Goal: Task Accomplishment & Management: Use online tool/utility

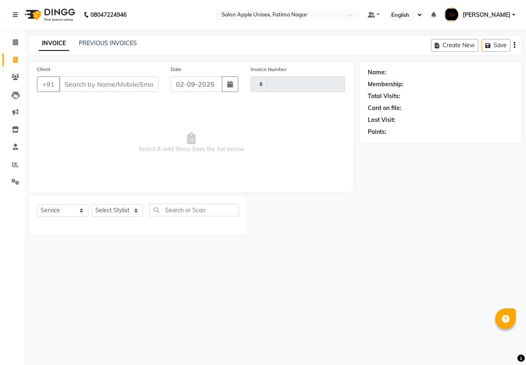
select select "service"
type input "1625"
select select "118"
click at [83, 88] on input "Client" at bounding box center [108, 84] width 99 height 16
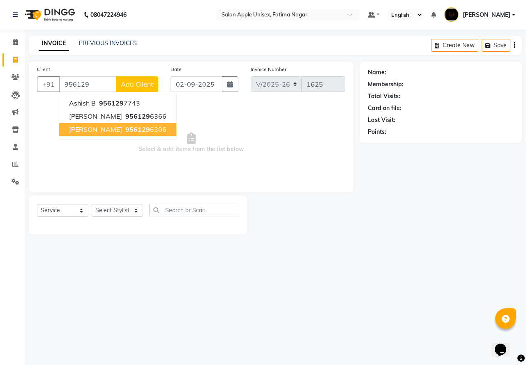
click at [125, 129] on span "956129" at bounding box center [137, 129] width 25 height 8
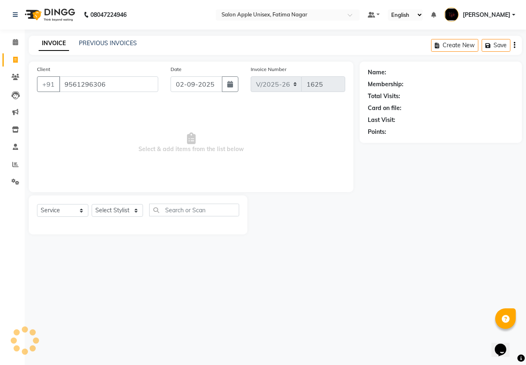
type input "9561296306"
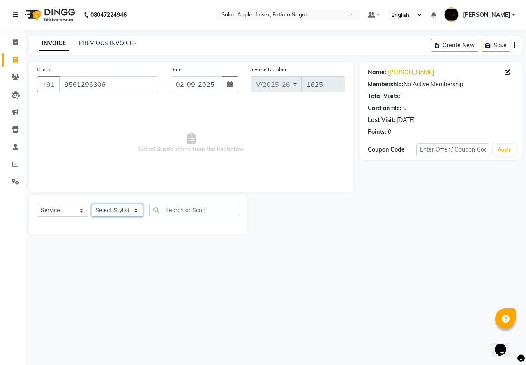
drag, startPoint x: 122, startPoint y: 207, endPoint x: 119, endPoint y: 211, distance: 5.0
click at [122, 207] on select "Select Stylist [PERSON_NAME] [PERSON_NAME] [PERSON_NAME] [PERSON_NAME] Training…" at bounding box center [117, 210] width 51 height 13
select select "11051"
click at [92, 204] on select "Select Stylist [PERSON_NAME] [PERSON_NAME] [PERSON_NAME] [PERSON_NAME] Training…" at bounding box center [117, 210] width 51 height 13
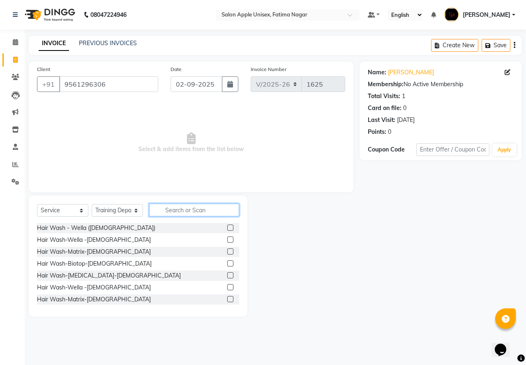
click at [171, 212] on input "text" at bounding box center [194, 210] width 90 height 13
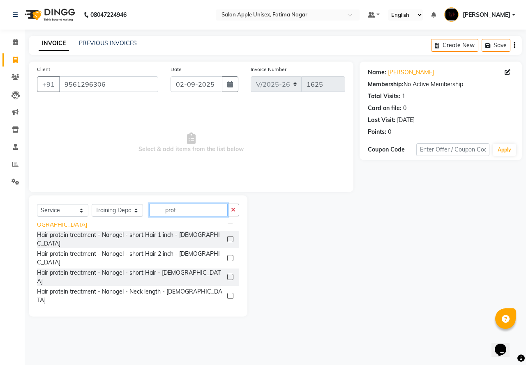
scroll to position [206, 0]
type input "prot"
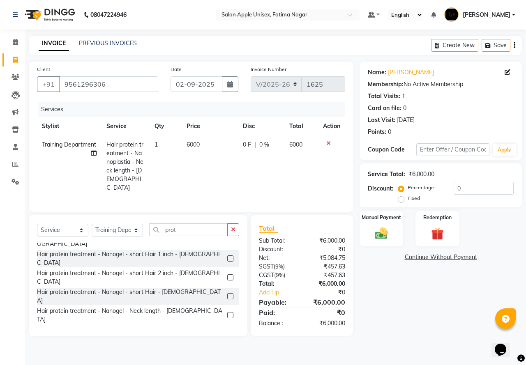
checkbox input "false"
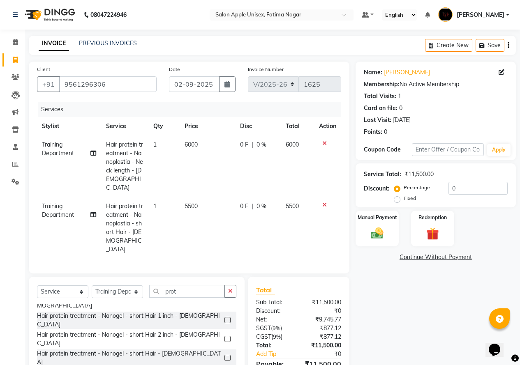
checkbox input "false"
click at [324, 145] on icon at bounding box center [324, 144] width 5 height 6
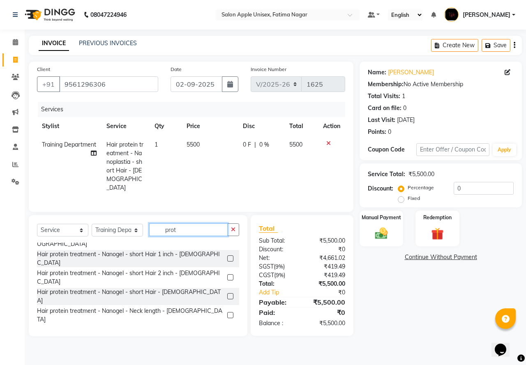
click at [190, 228] on input "prot" at bounding box center [188, 230] width 79 height 13
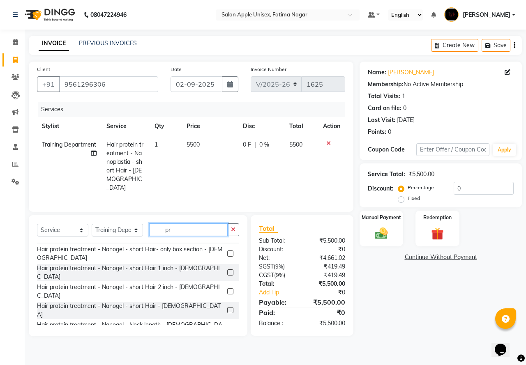
type input "p"
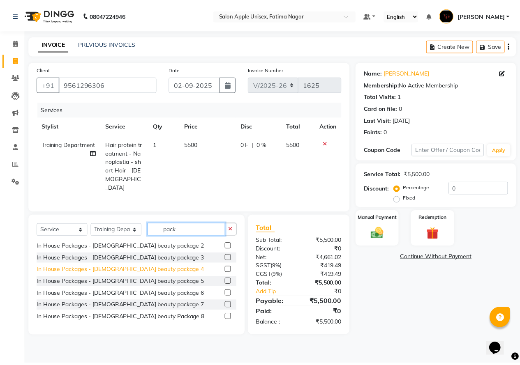
scroll to position [0, 0]
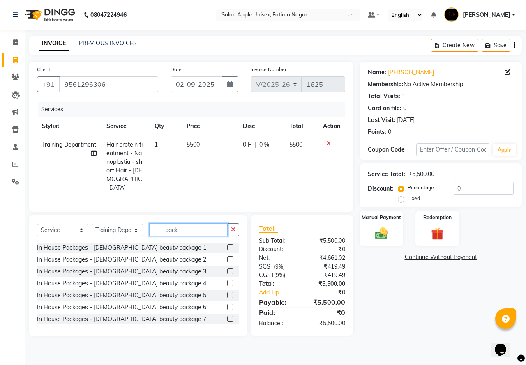
type input "pack"
click at [227, 280] on label at bounding box center [230, 283] width 6 height 6
click at [227, 281] on input "checkbox" at bounding box center [229, 283] width 5 height 5
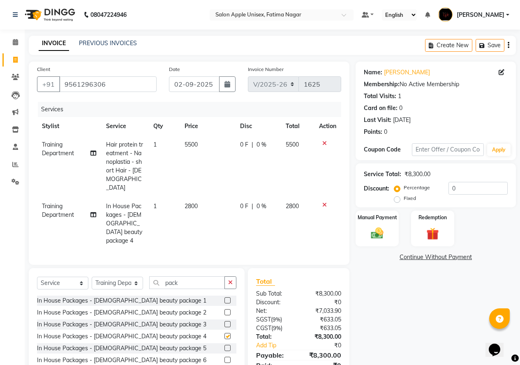
checkbox input "false"
click at [187, 277] on input "pack" at bounding box center [187, 283] width 76 height 13
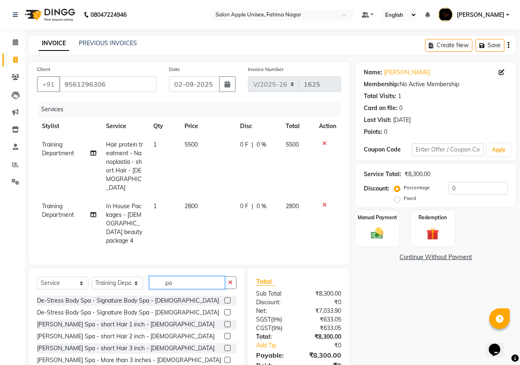
type input "p"
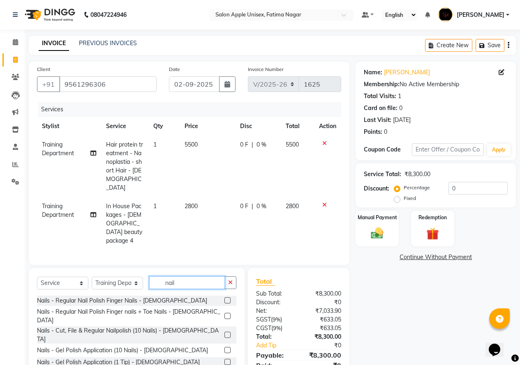
type input "nail"
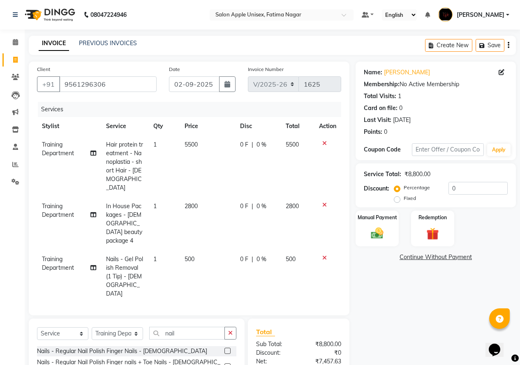
checkbox input "false"
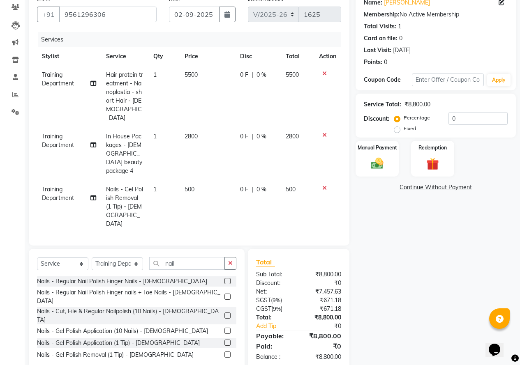
click at [224, 340] on label at bounding box center [227, 343] width 6 height 6
click at [224, 341] on input "checkbox" at bounding box center [226, 343] width 5 height 5
click at [224, 340] on label at bounding box center [227, 343] width 6 height 6
click at [224, 341] on input "checkbox" at bounding box center [226, 343] width 5 height 5
checkbox input "false"
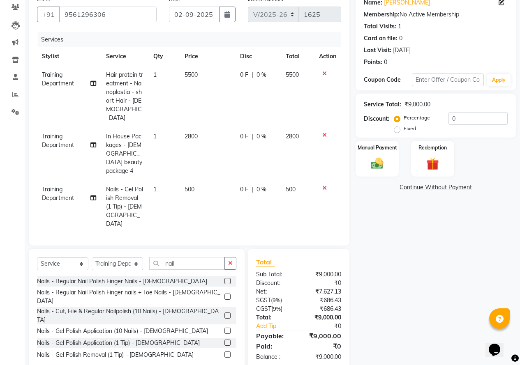
click at [322, 185] on icon at bounding box center [324, 188] width 5 height 6
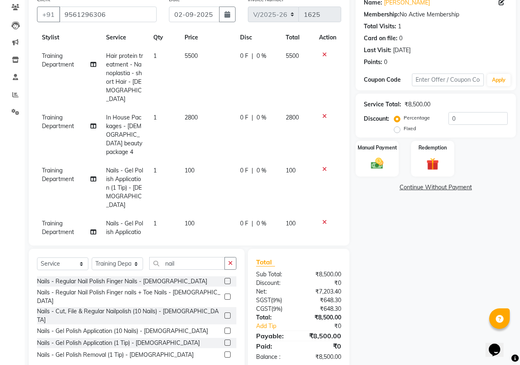
scroll to position [27, 0]
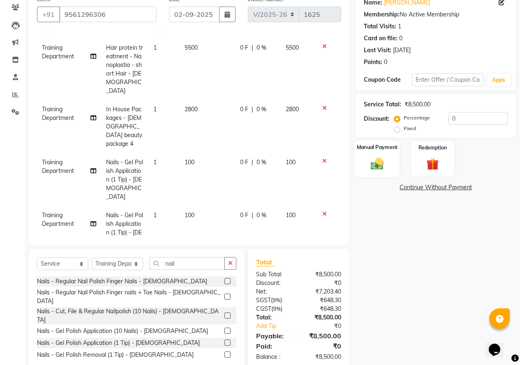
click at [377, 167] on img at bounding box center [377, 163] width 21 height 15
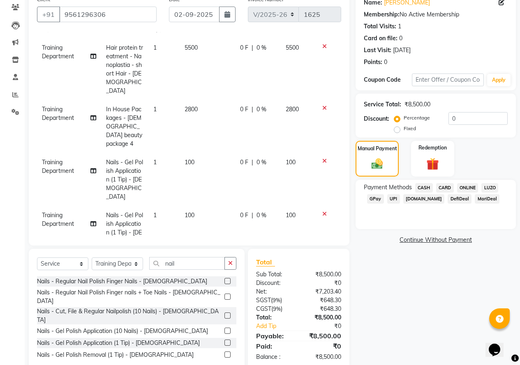
click at [420, 190] on span "CASH" at bounding box center [424, 187] width 18 height 9
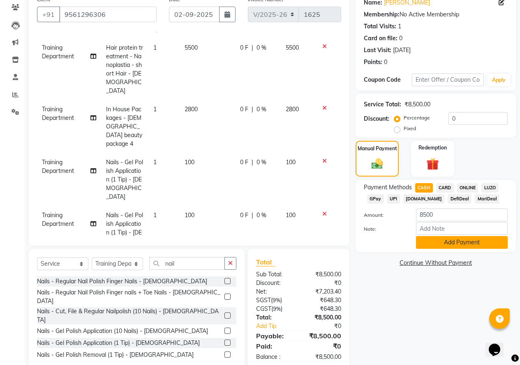
click at [439, 245] on button "Add Payment" at bounding box center [462, 242] width 92 height 13
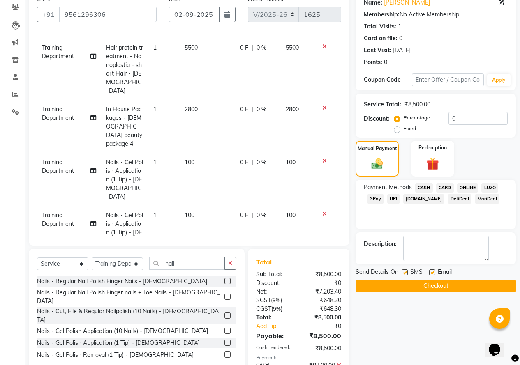
click at [429, 286] on button "Checkout" at bounding box center [436, 286] width 160 height 13
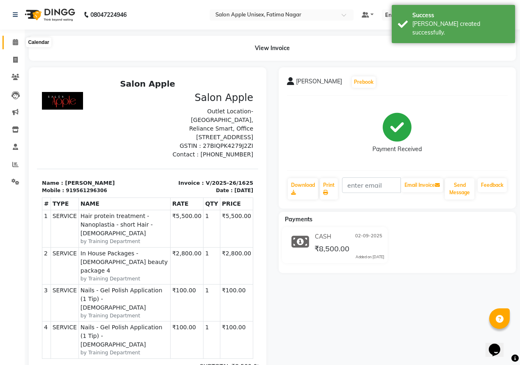
click at [15, 42] on icon at bounding box center [15, 42] width 5 height 6
